Goal: Contribute content: Add original content to the website for others to see

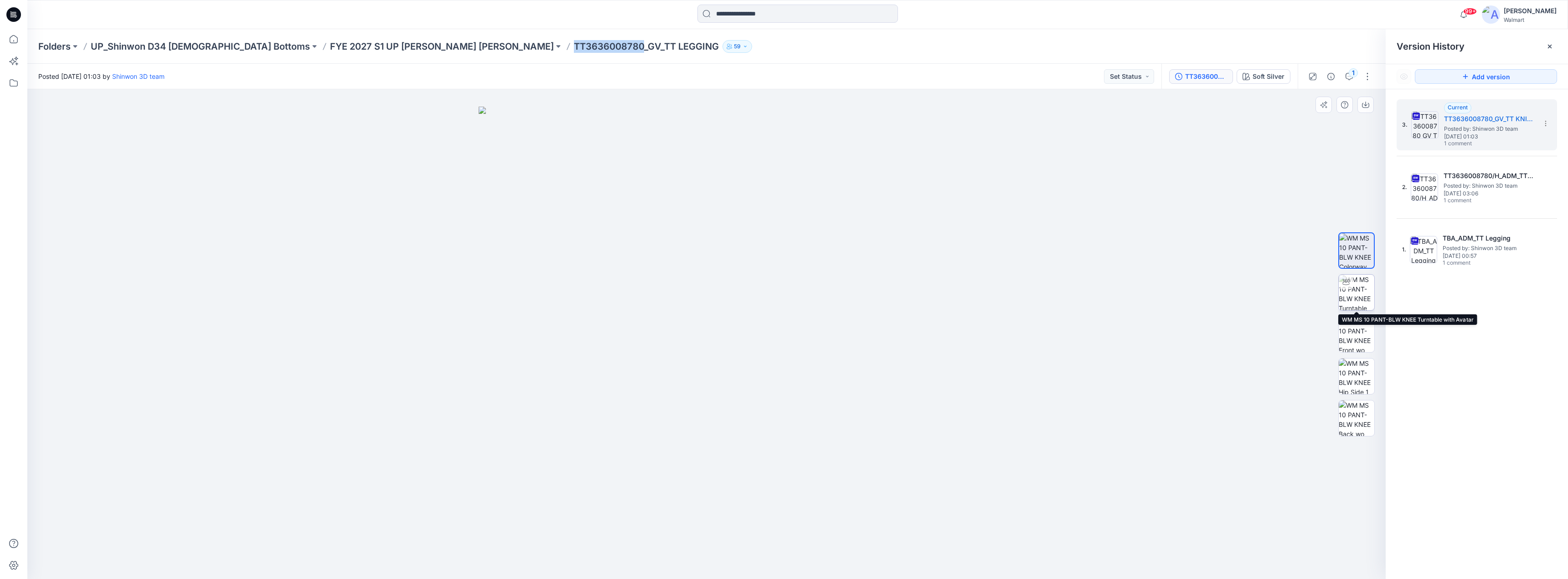
click at [1350, 294] on img at bounding box center [1356, 292] width 35 height 35
click at [1056, 134] on div at bounding box center [706, 334] width 1359 height 490
click at [1356, 76] on div "1" at bounding box center [1353, 73] width 9 height 9
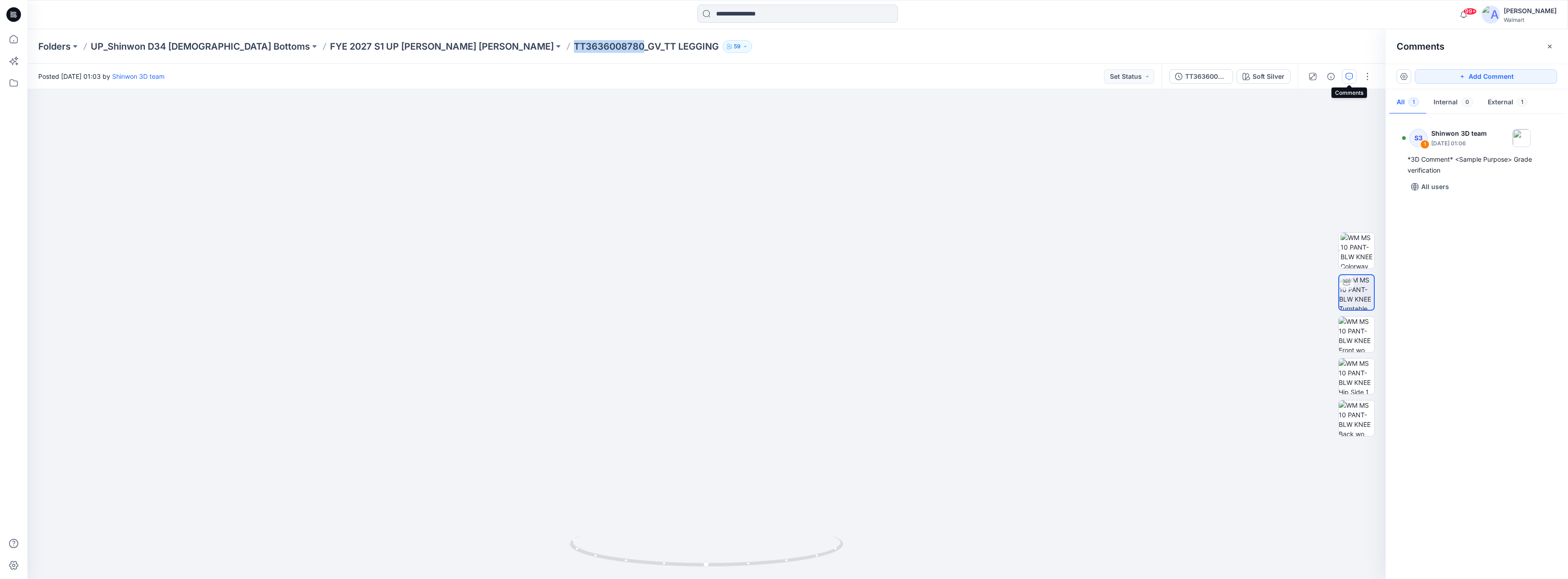
click at [1350, 76] on icon "button" at bounding box center [1350, 76] width 8 height 8
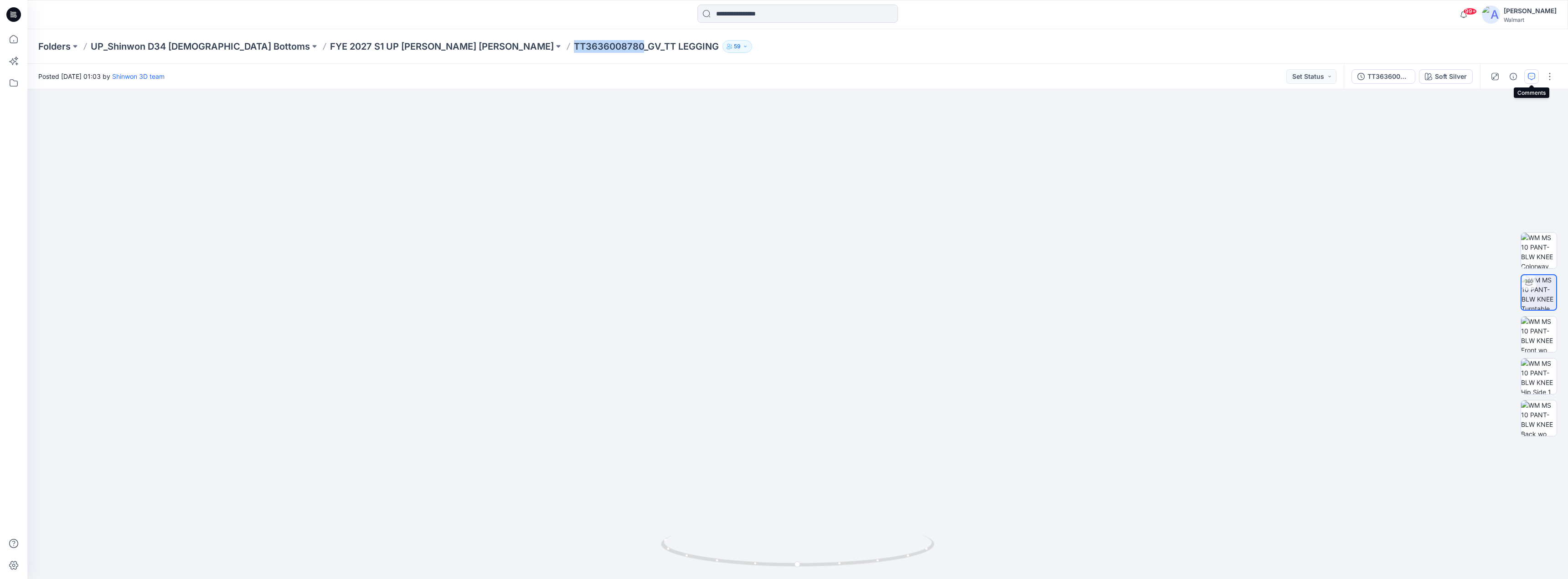
click at [1530, 74] on icon "button" at bounding box center [1532, 76] width 8 height 8
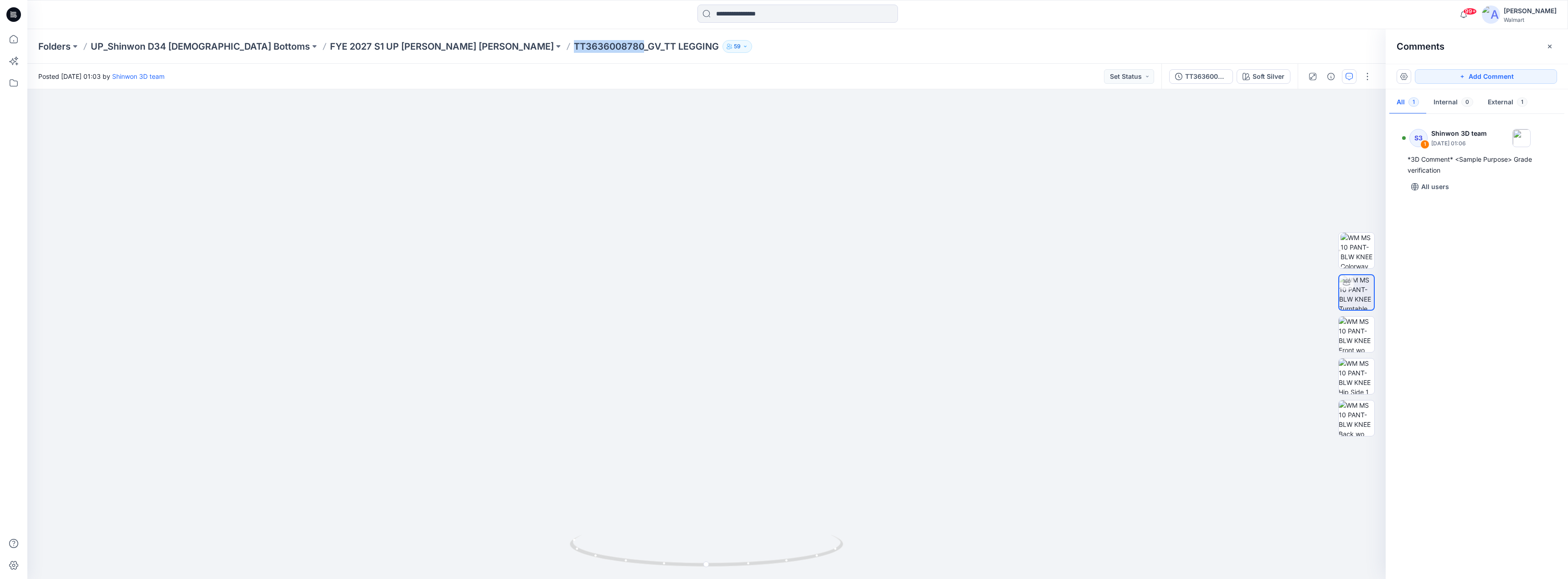
drag, startPoint x: 1486, startPoint y: 77, endPoint x: 1473, endPoint y: 86, distance: 15.8
click at [1484, 80] on button "Add Comment" at bounding box center [1486, 76] width 143 height 14
click at [823, 310] on div "2" at bounding box center [706, 334] width 1359 height 490
type textarea "**********"
click at [1312, 280] on icon "button" at bounding box center [1314, 277] width 8 height 8
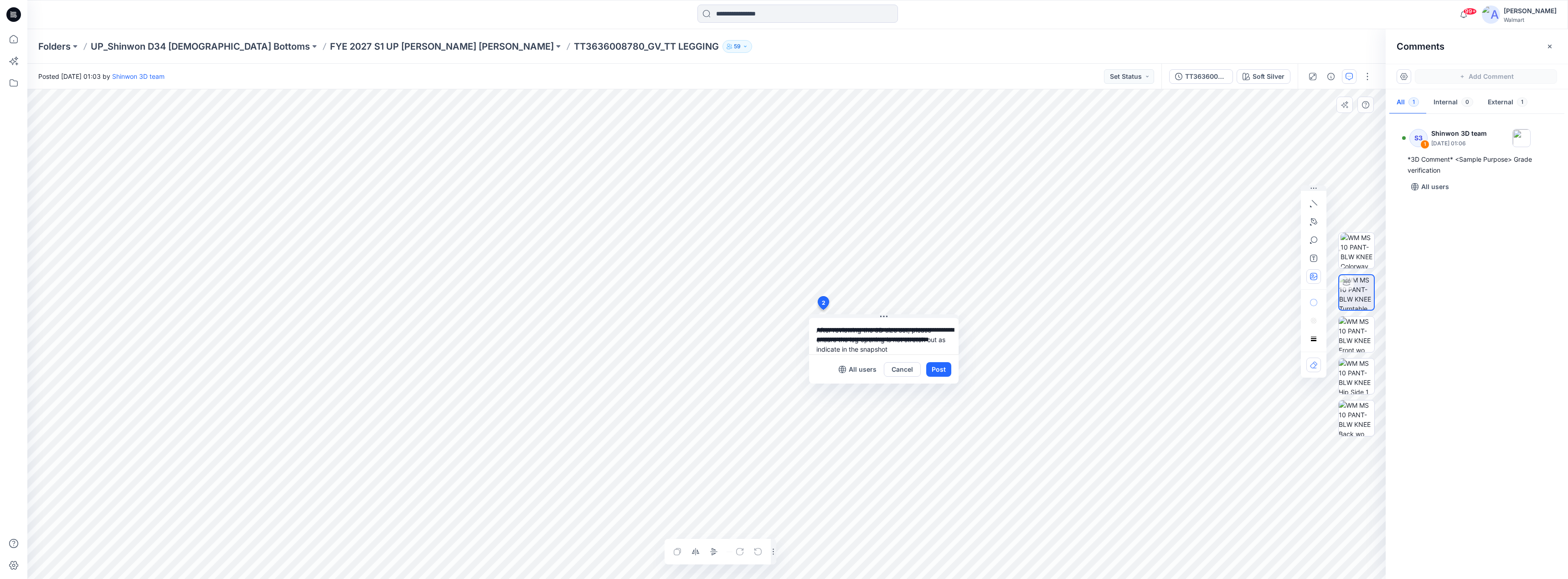
type input"] "**********"
click at [933, 368] on button "Post" at bounding box center [939, 369] width 25 height 14
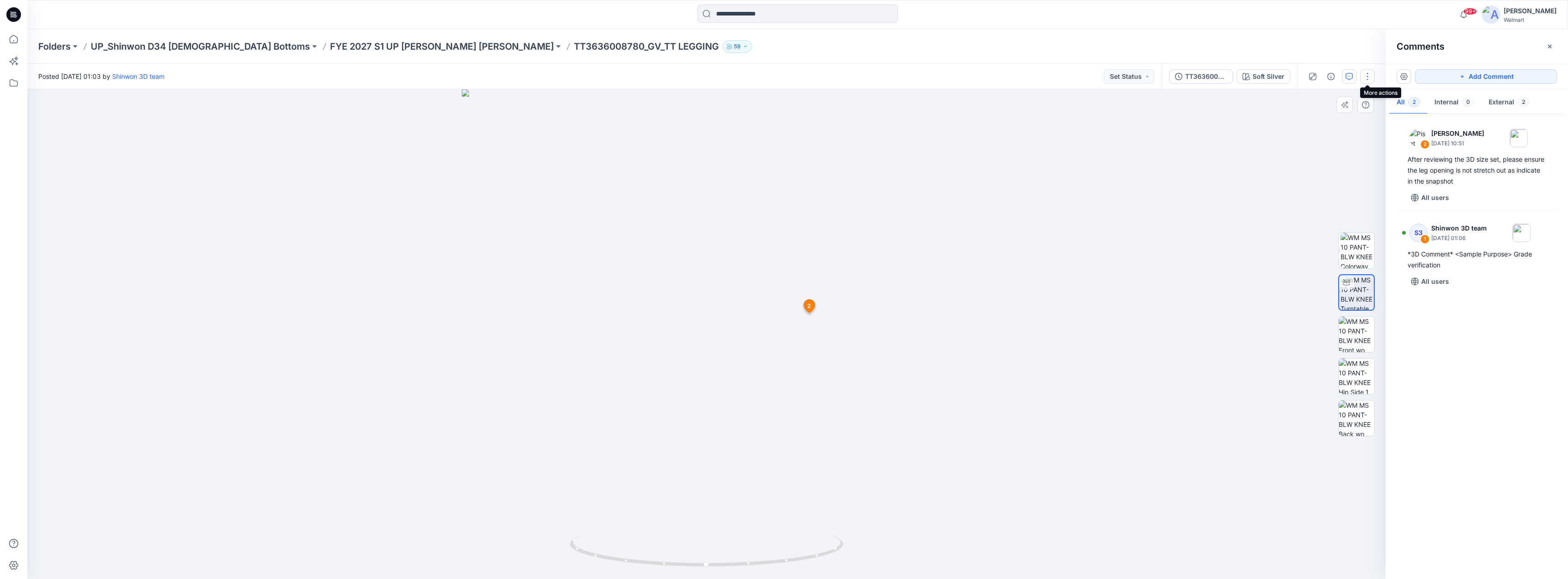
click at [1367, 76] on button "button" at bounding box center [1367, 76] width 14 height 14
click at [1325, 142] on button "Edit" at bounding box center [1329, 143] width 84 height 16
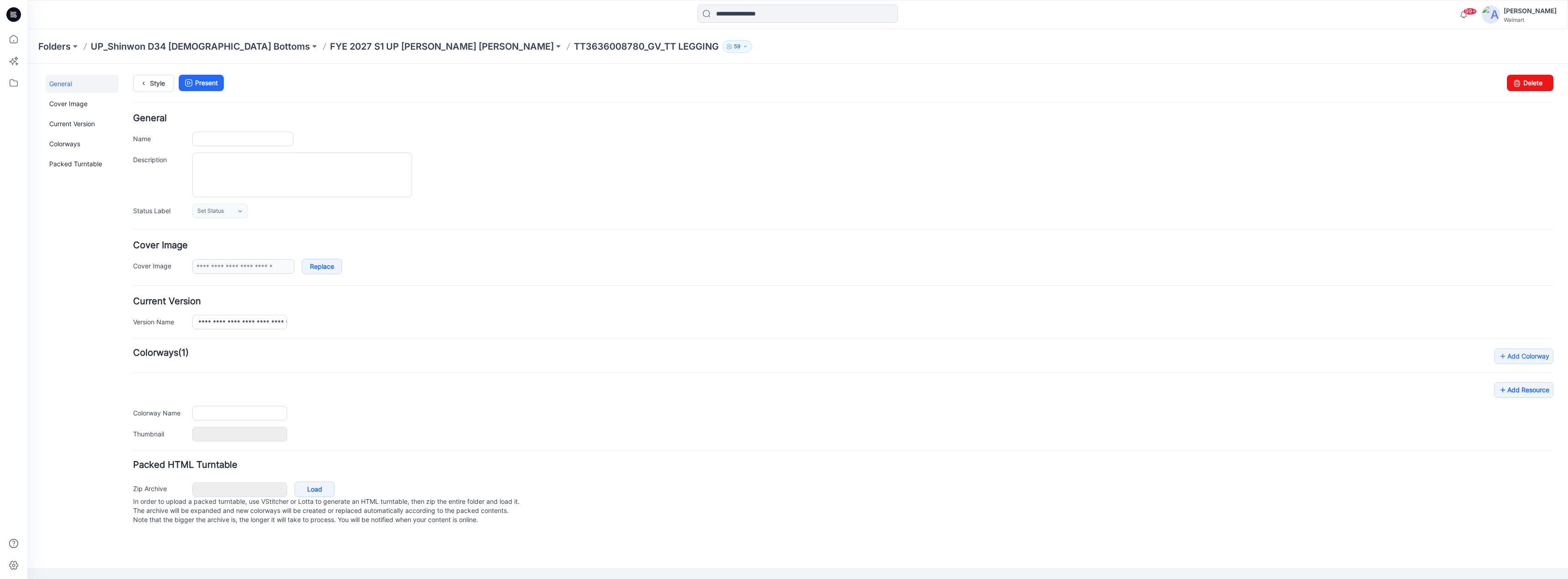
type input "**********"
type textarea "**********"
type input "**********"
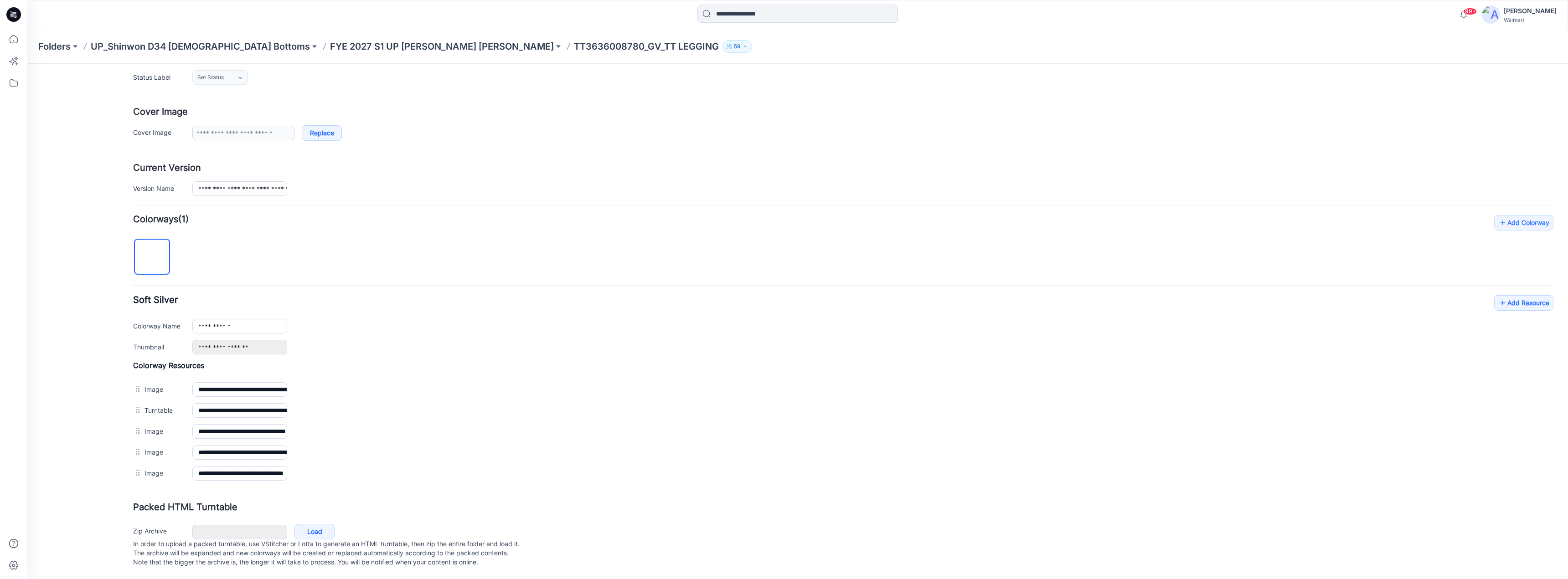
scroll to position [142, 0]
click at [1524, 296] on link "Add Resource" at bounding box center [1524, 303] width 59 height 16
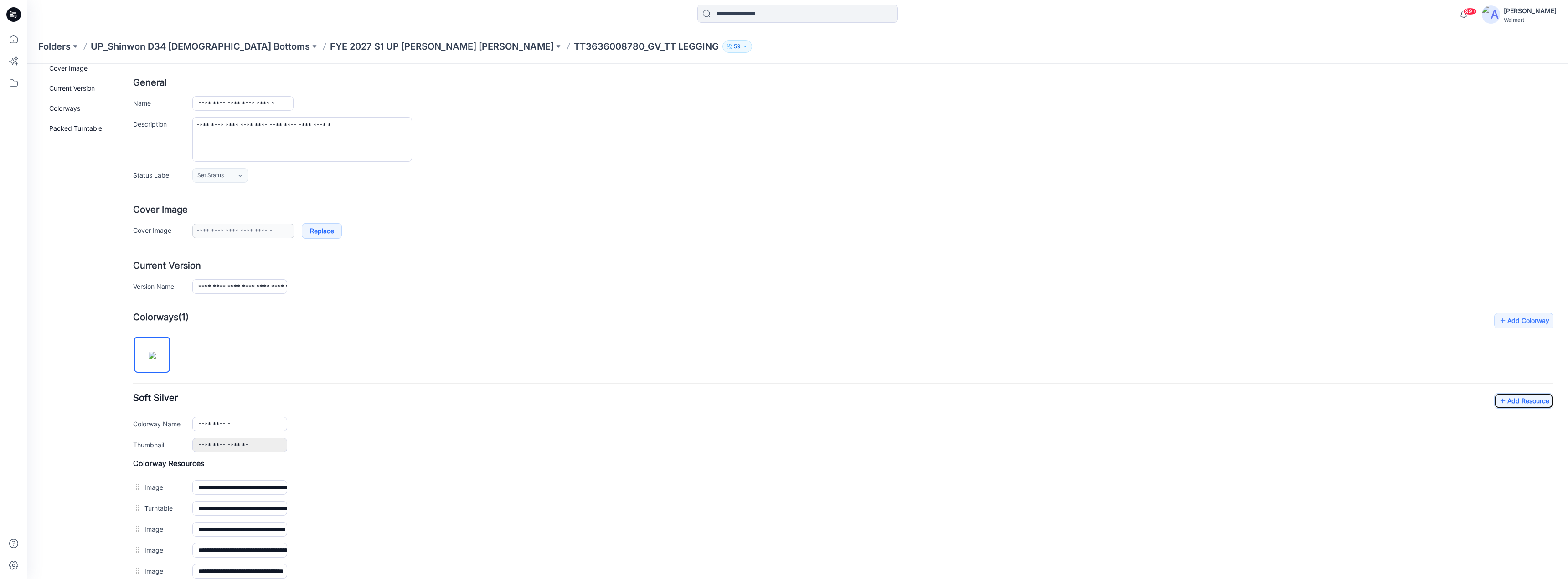
scroll to position [0, 0]
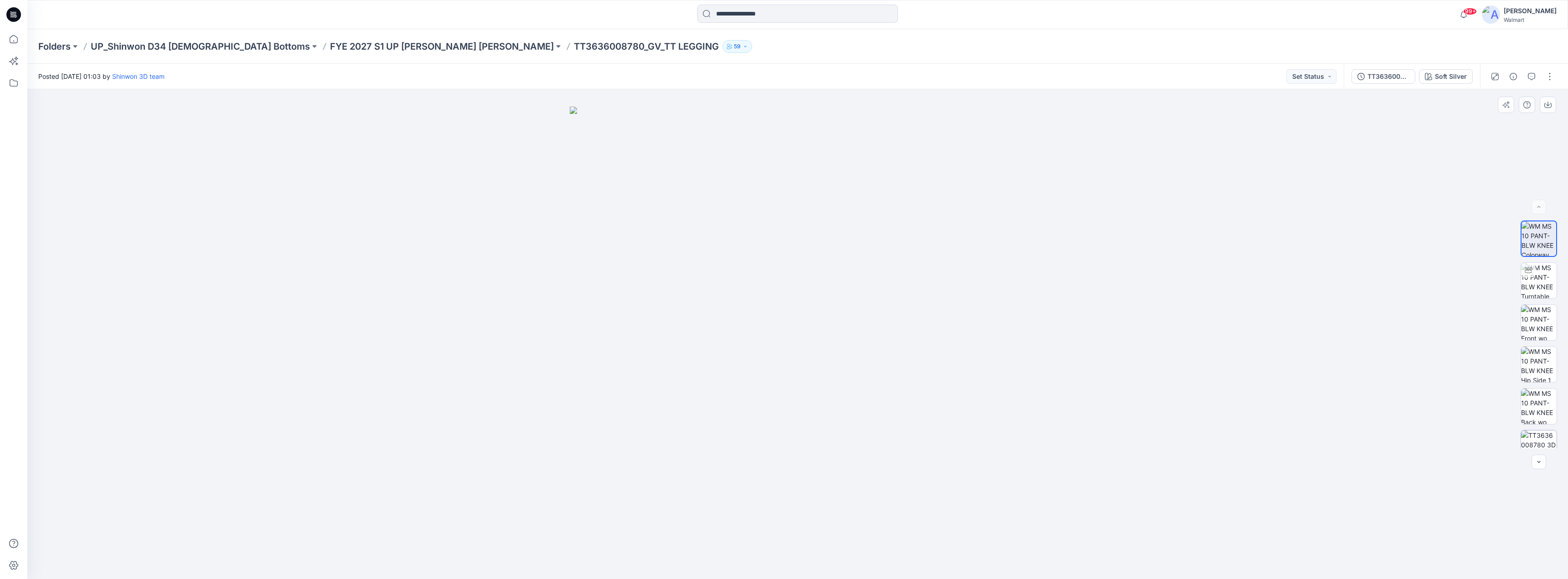
click at [1536, 446] on img at bounding box center [1539, 448] width 35 height 35
click at [1316, 79] on button "Set Status" at bounding box center [1311, 76] width 50 height 14
click at [1301, 126] on p "Proceed to Sample" at bounding box center [1299, 132] width 51 height 12
click at [1214, 158] on div at bounding box center [798, 334] width 1541 height 490
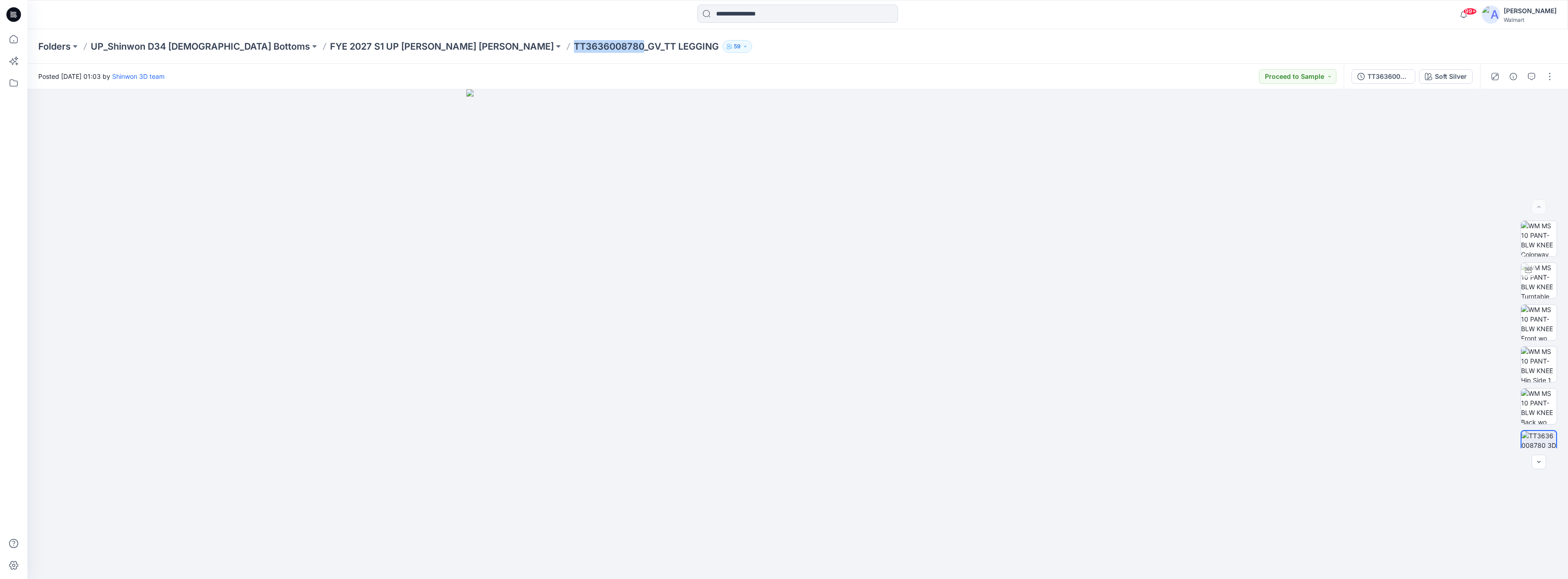
drag, startPoint x: 456, startPoint y: 45, endPoint x: 523, endPoint y: 45, distance: 67.0
click at [574, 45] on p "TT3636008780_GV_TT LEGGING" at bounding box center [646, 46] width 145 height 13
copy p "TT3636008780"
